Goal: Transaction & Acquisition: Purchase product/service

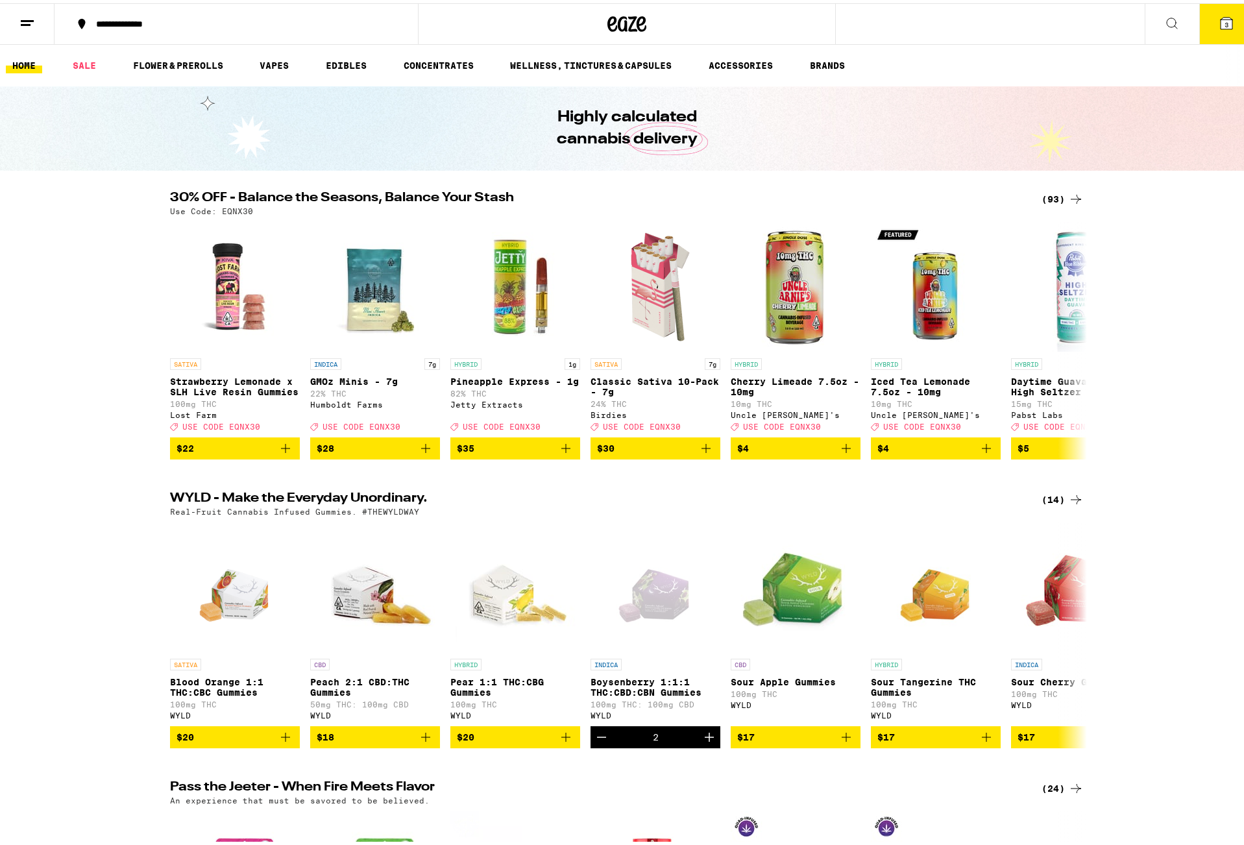
click at [1055, 197] on div "(93)" at bounding box center [1063, 196] width 42 height 16
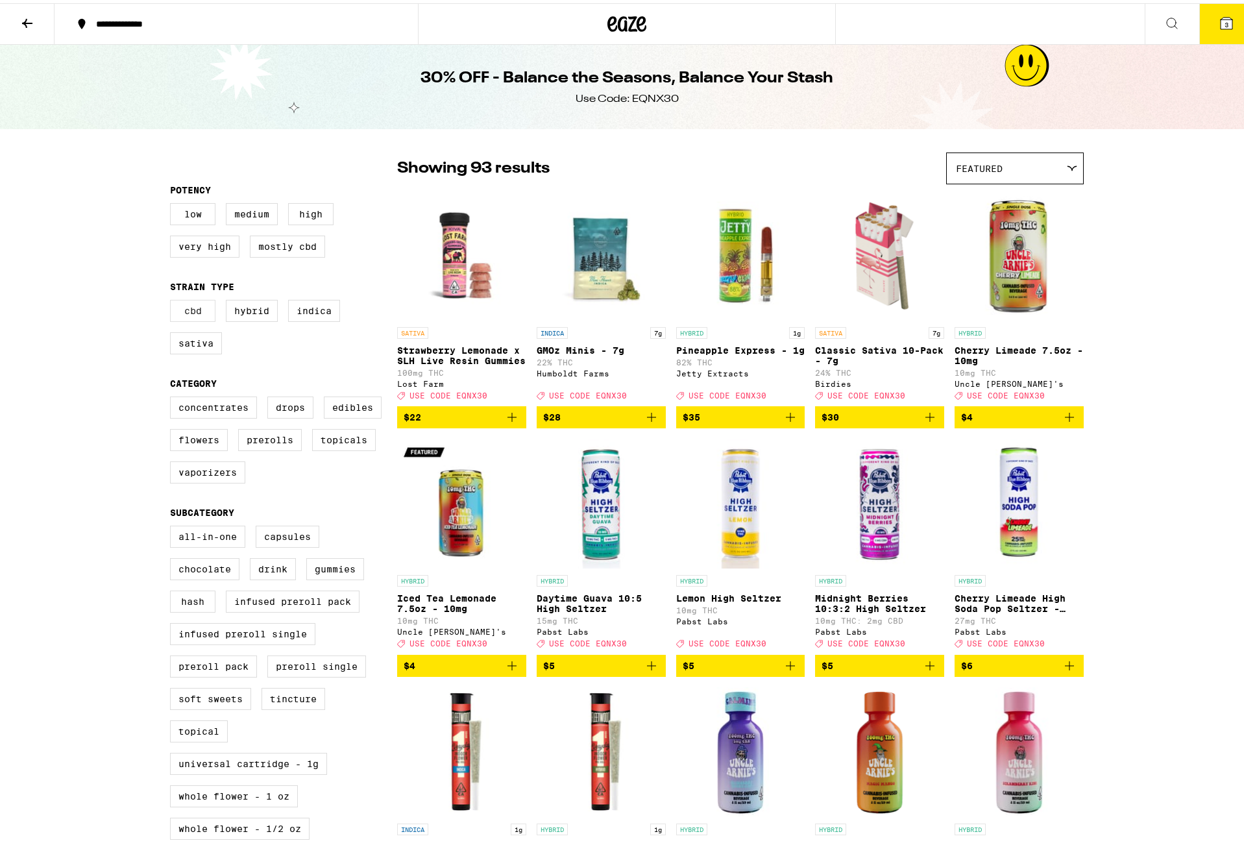
click at [190, 312] on label "CBD" at bounding box center [192, 308] width 45 height 22
click at [173, 299] on input "CBD" at bounding box center [173, 299] width 1 height 1
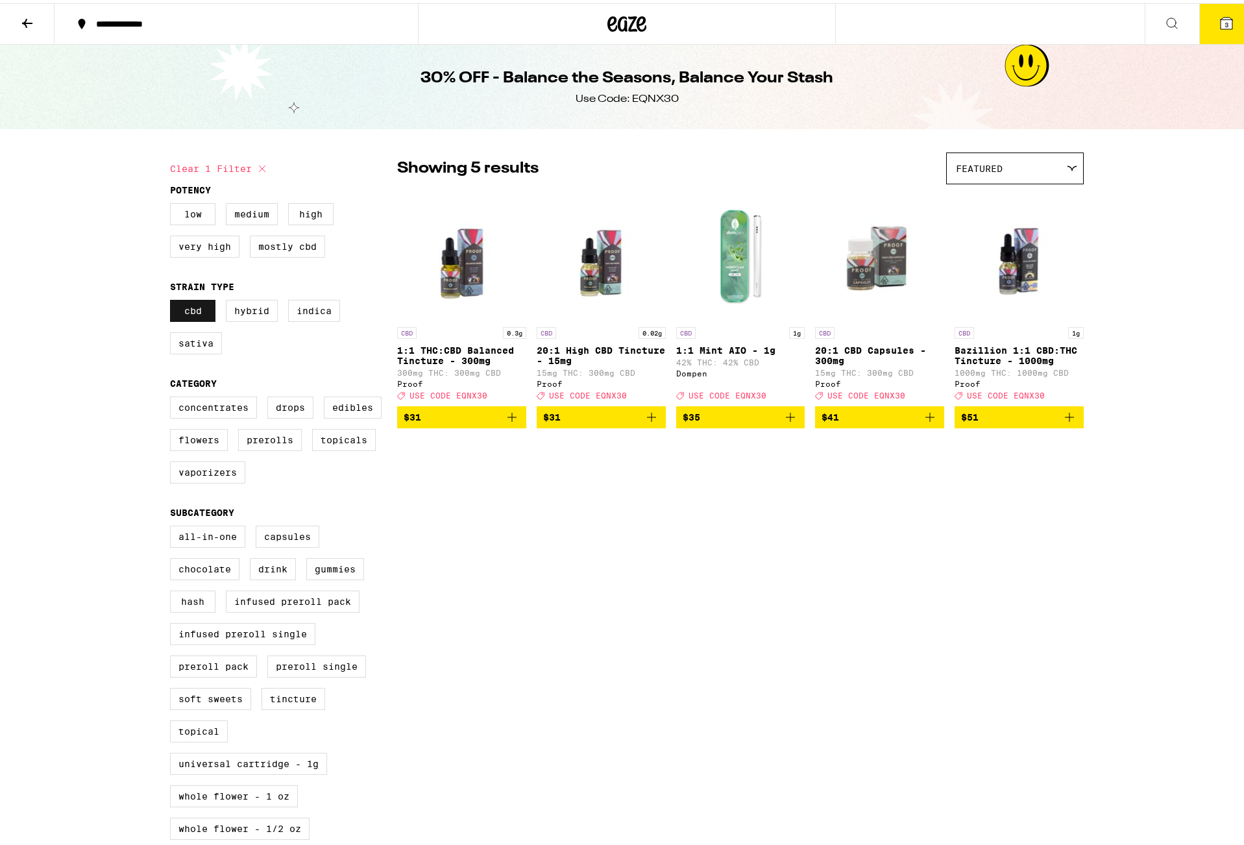
click at [190, 312] on label "CBD" at bounding box center [192, 308] width 45 height 22
click at [173, 299] on input "CBD" at bounding box center [173, 299] width 1 height 1
checkbox input "false"
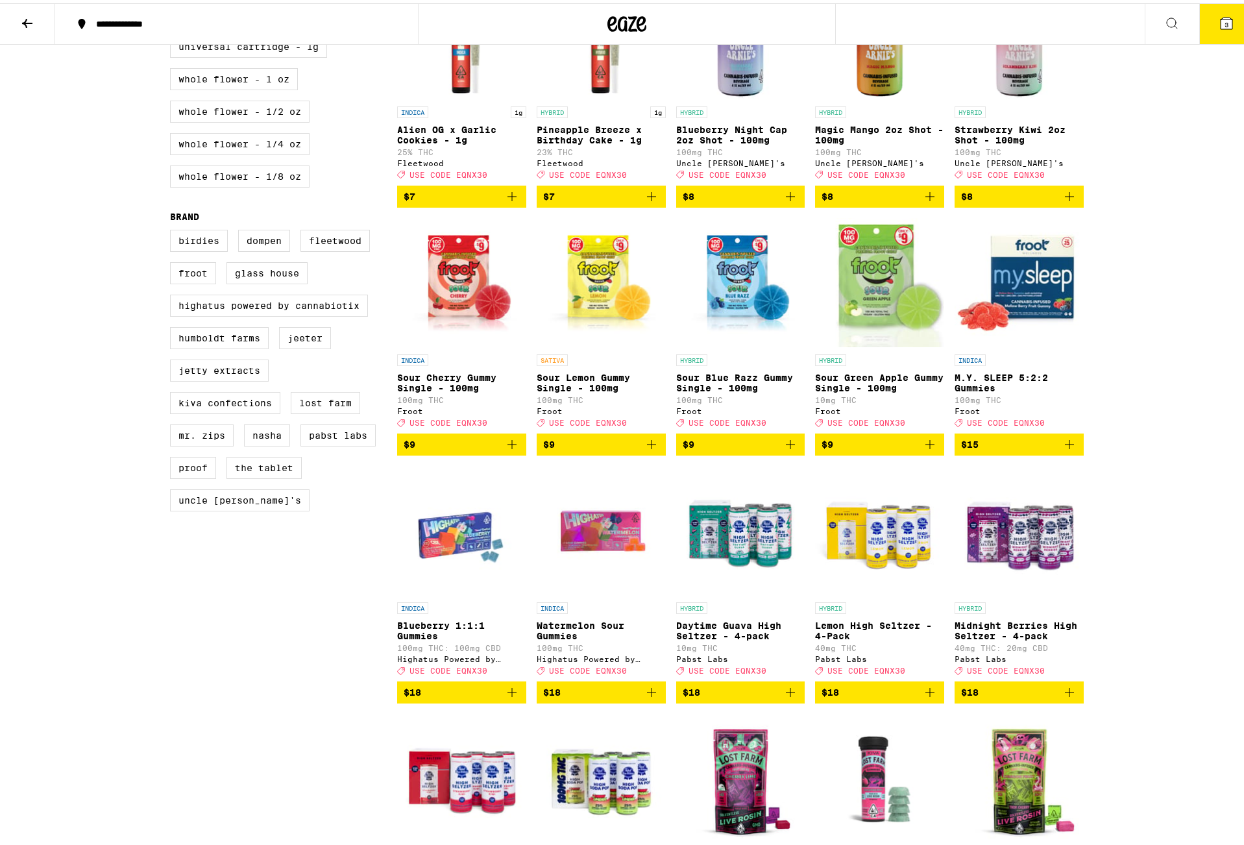
scroll to position [720, 0]
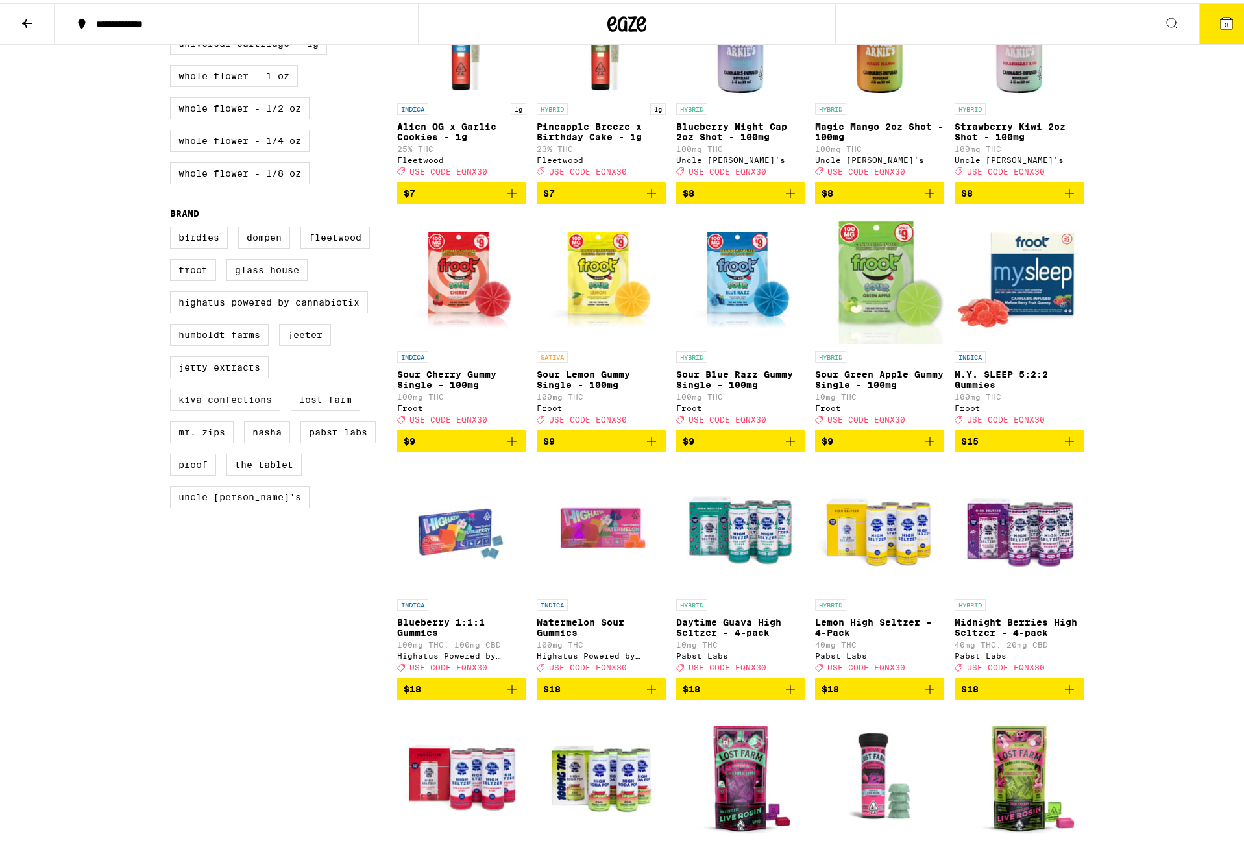
click at [203, 408] on label "Kiva Confections" at bounding box center [225, 397] width 110 height 22
click at [173, 226] on input "Kiva Confections" at bounding box center [173, 225] width 1 height 1
checkbox input "true"
